Goal: Task Accomplishment & Management: Manage account settings

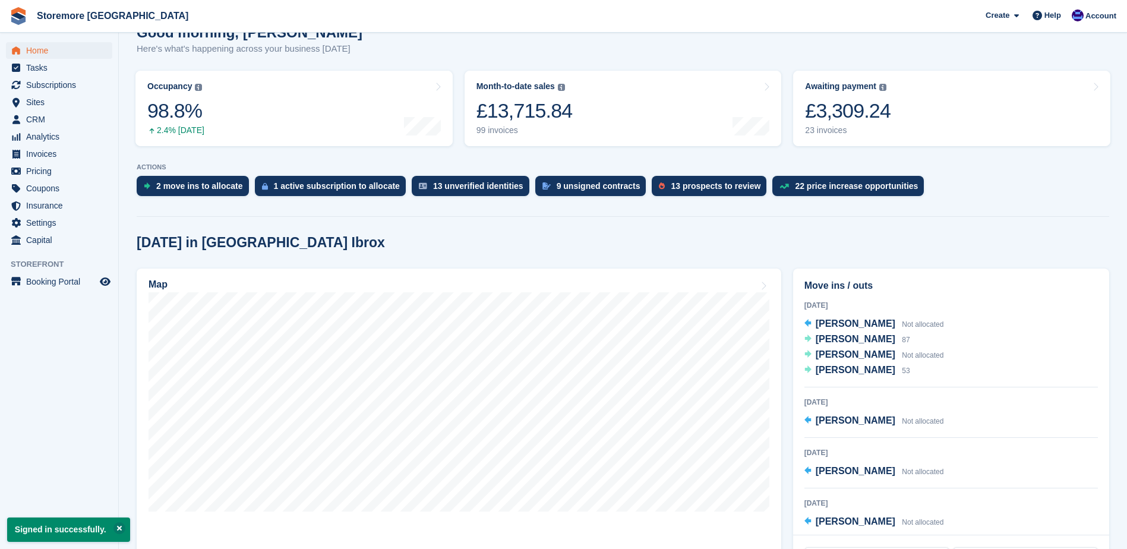
scroll to position [119, 0]
click at [847, 350] on span "Nathan Nibloe" at bounding box center [855, 354] width 80 height 10
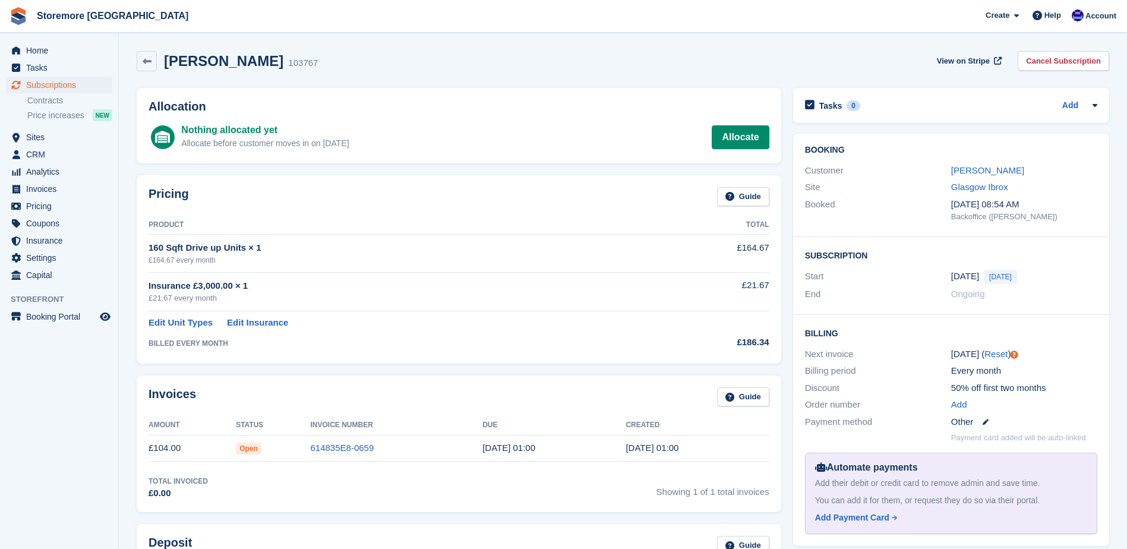
click at [985, 178] on div "Customer Nathan Nibloe" at bounding box center [951, 170] width 292 height 17
click at [983, 175] on link "Nathan Nibloe" at bounding box center [987, 170] width 73 height 10
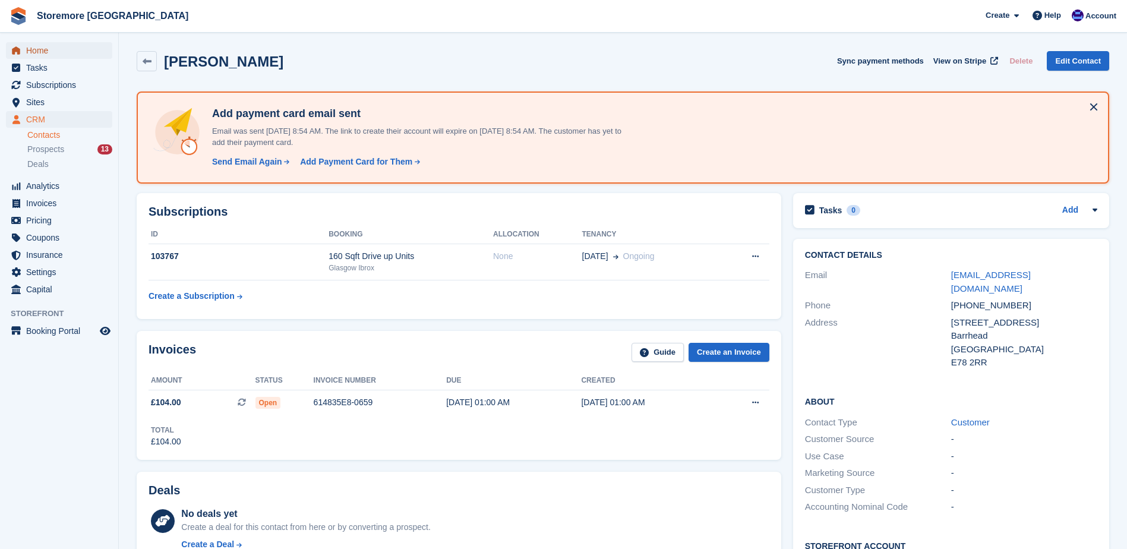
click at [58, 52] on span "Home" at bounding box center [61, 50] width 71 height 17
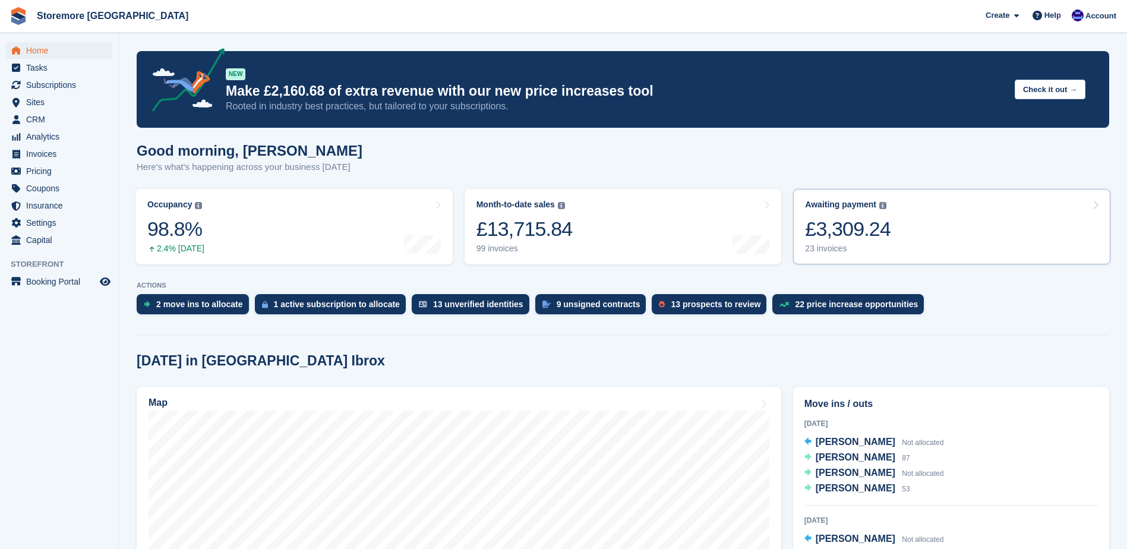
click at [820, 251] on div "23 invoices" at bounding box center [848, 249] width 86 height 10
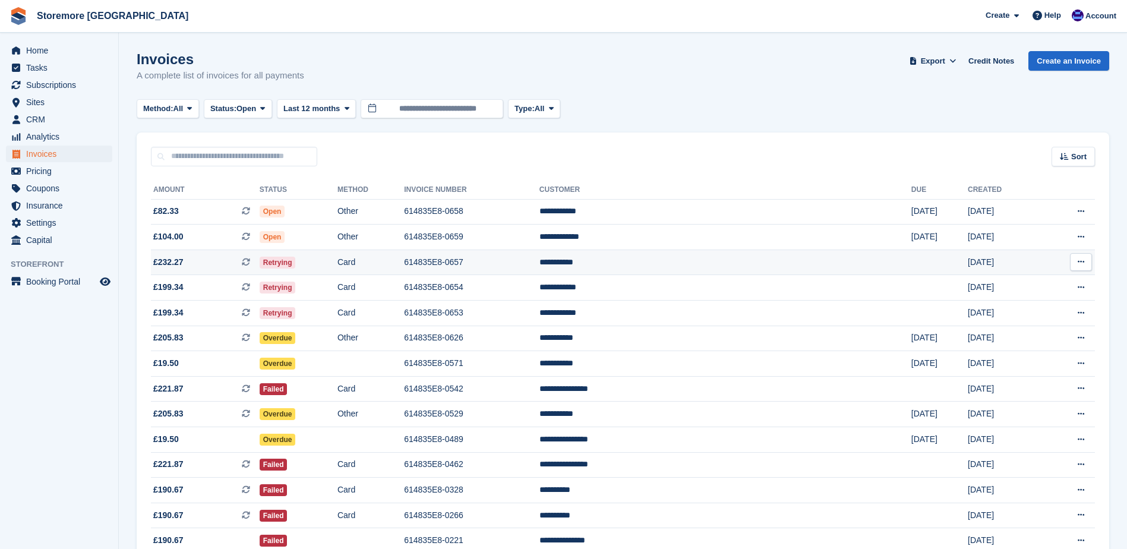
click at [497, 261] on td "614835E8-0657" at bounding box center [471, 262] width 135 height 26
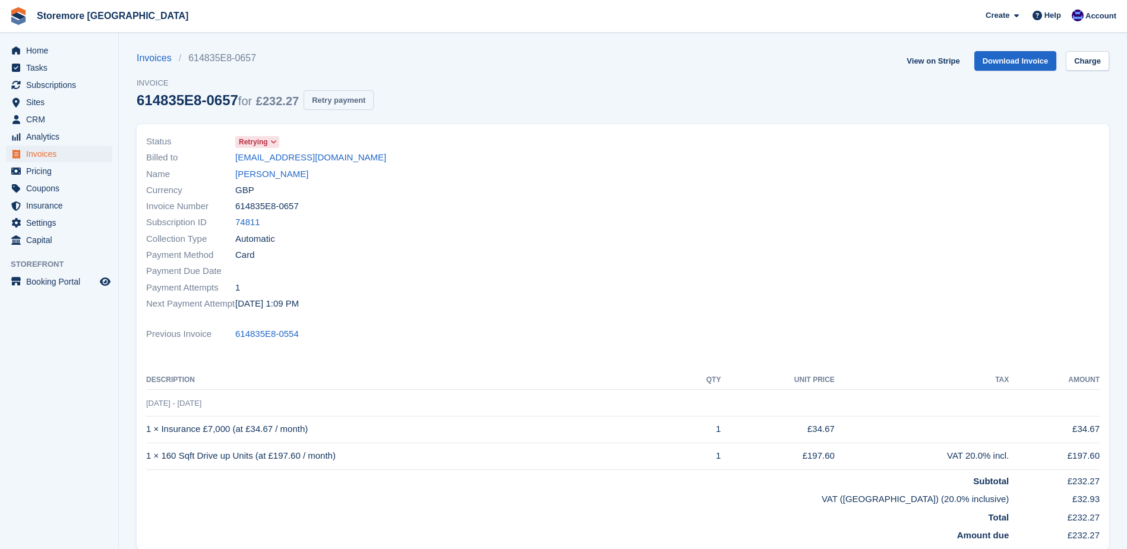
click at [346, 96] on button "Retry payment" at bounding box center [338, 100] width 70 height 20
click at [930, 62] on link "View on Stripe" at bounding box center [933, 61] width 62 height 20
click at [323, 97] on button "Retry payment" at bounding box center [338, 100] width 70 height 20
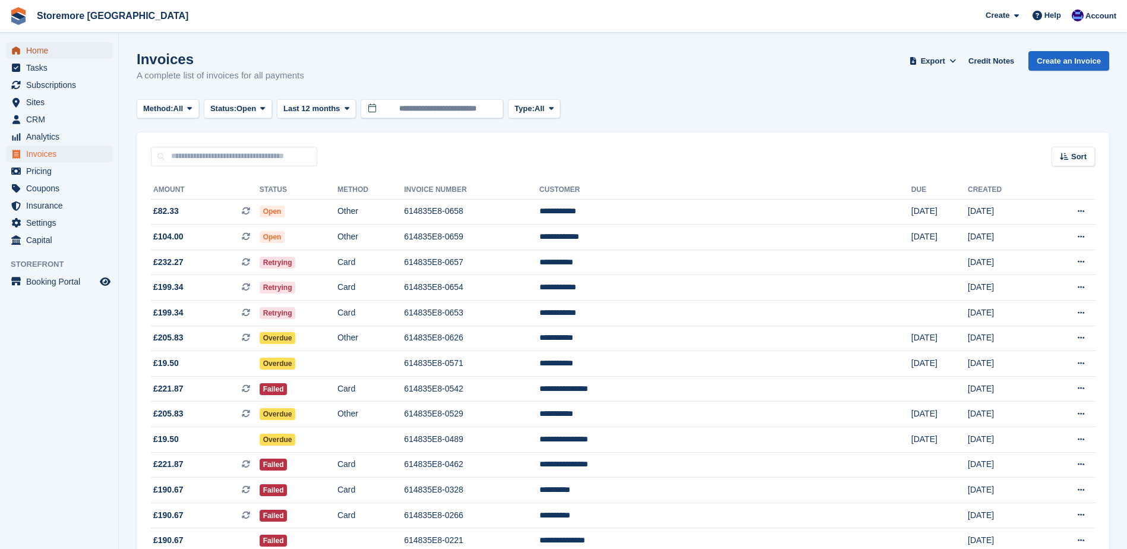
click at [91, 43] on span "Home" at bounding box center [61, 50] width 71 height 17
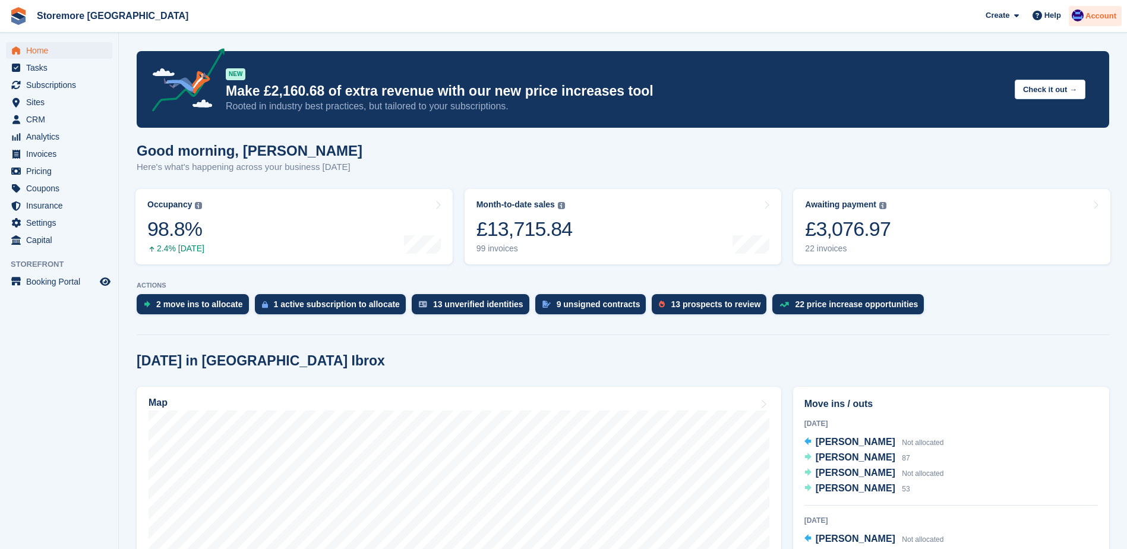
click at [1108, 15] on span "Account" at bounding box center [1100, 16] width 31 height 12
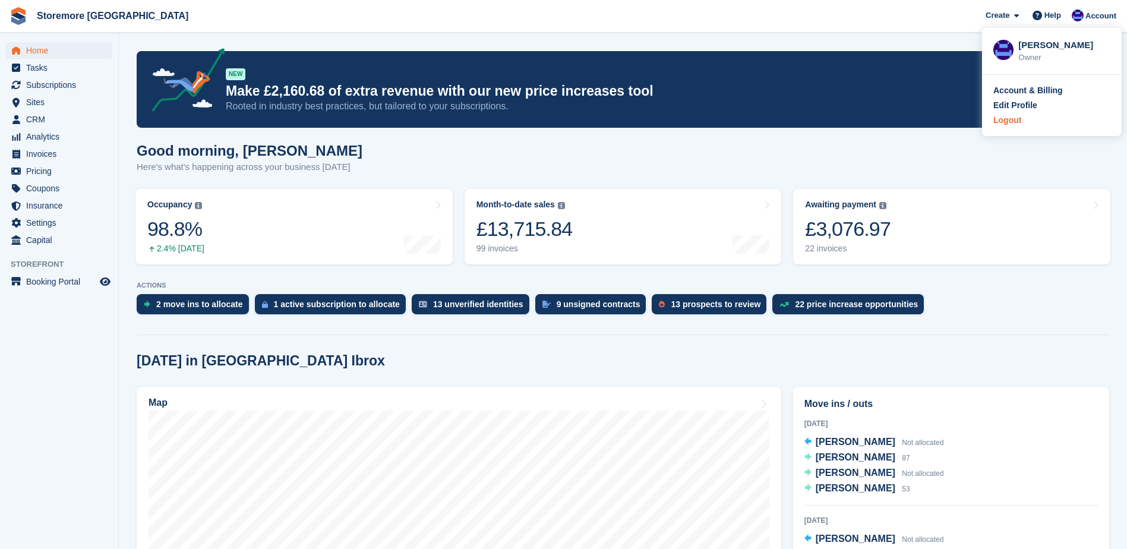
click at [1032, 123] on div "Logout" at bounding box center [1051, 120] width 117 height 12
